Goal: Transaction & Acquisition: Book appointment/travel/reservation

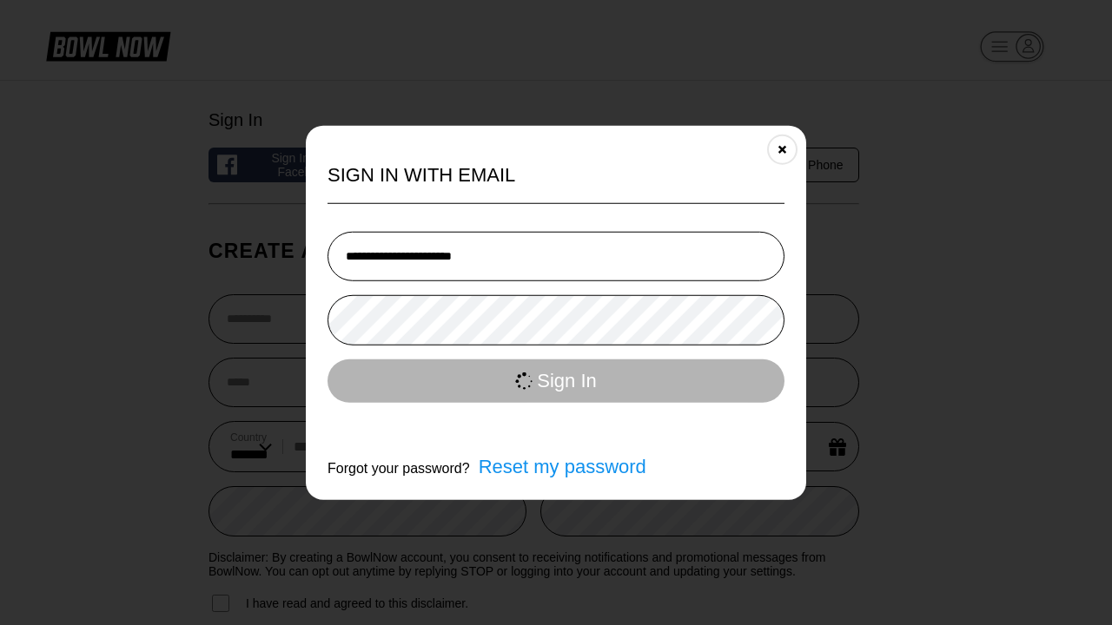
select select "**"
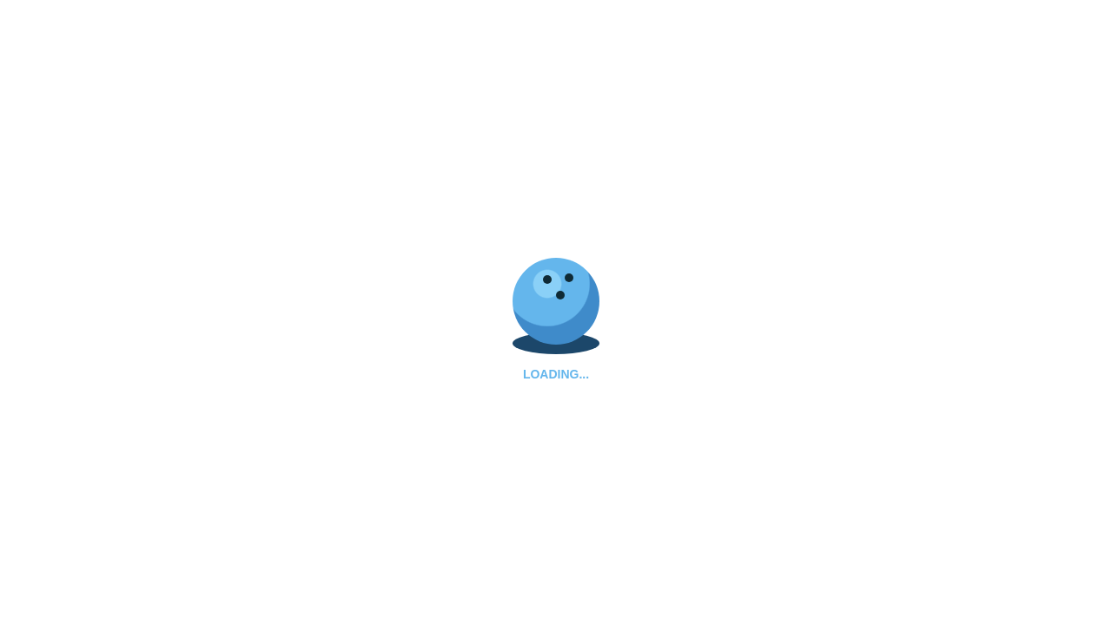
select select "*"
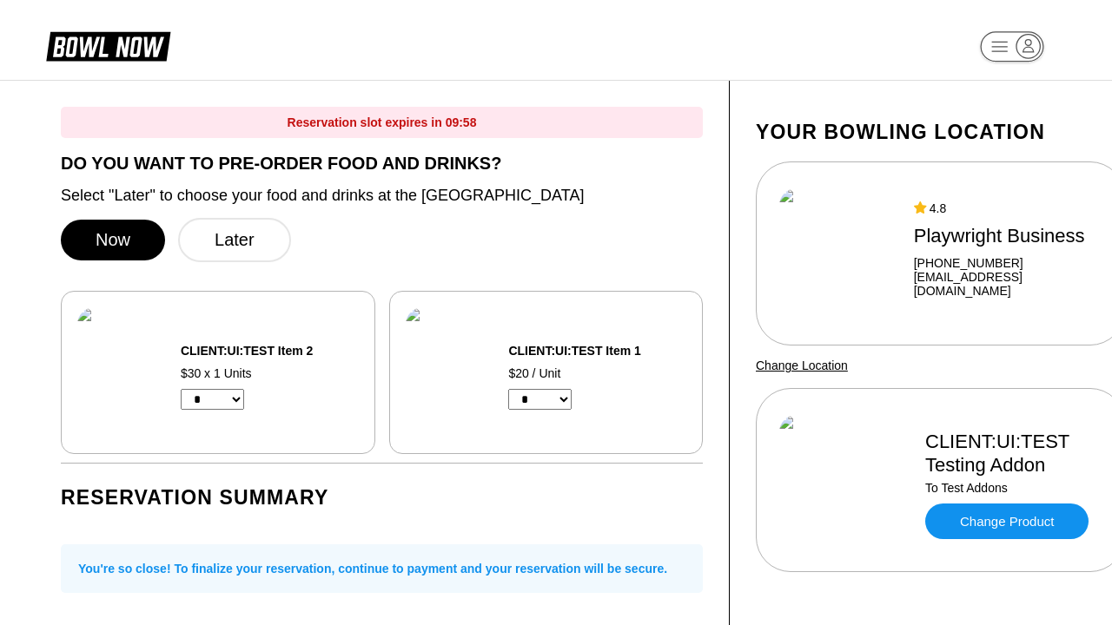
select select "*"
